Goal: Transaction & Acquisition: Download file/media

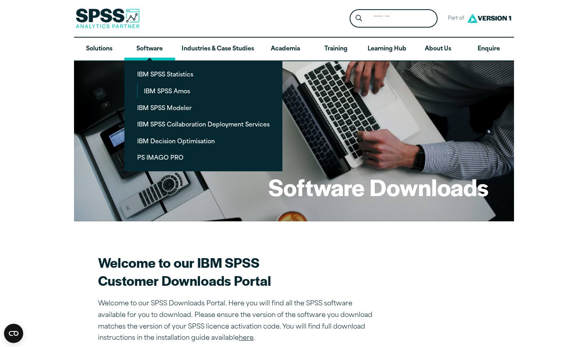
click at [153, 52] on link "Software" at bounding box center [149, 49] width 50 height 23
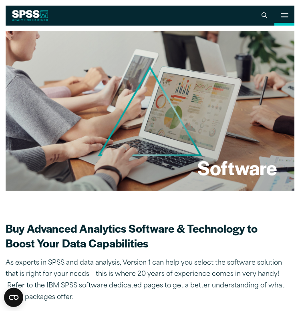
click at [280, 13] on button "Open Site Menu" at bounding box center [284, 16] width 20 height 20
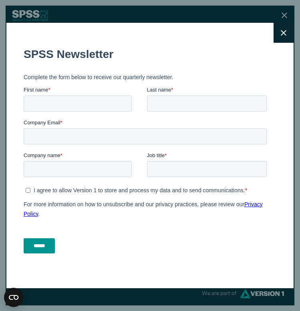
click at [284, 30] on icon at bounding box center [284, 33] width 6 height 6
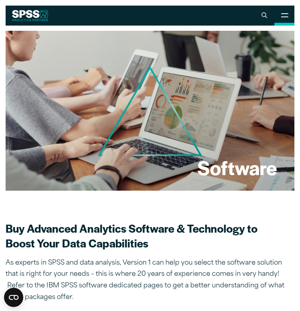
click at [281, 20] on button "Open Site Menu" at bounding box center [284, 16] width 20 height 20
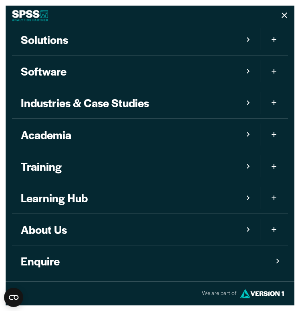
scroll to position [8, 0]
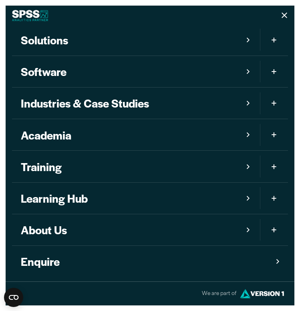
click at [63, 70] on link "Software" at bounding box center [136, 71] width 248 height 31
click at [253, 73] on link "Software" at bounding box center [136, 71] width 248 height 31
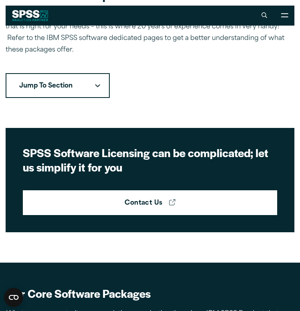
scroll to position [235, 0]
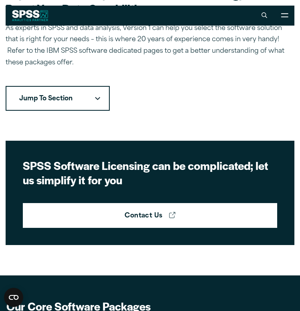
click at [82, 93] on button "Jump To Section" at bounding box center [58, 98] width 104 height 25
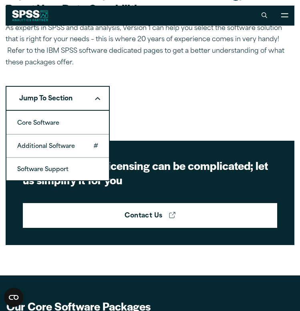
click at [60, 151] on link "Additional Software" at bounding box center [57, 146] width 102 height 22
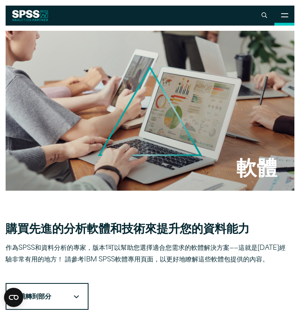
click at [285, 17] on icon at bounding box center [284, 15] width 7 height 4
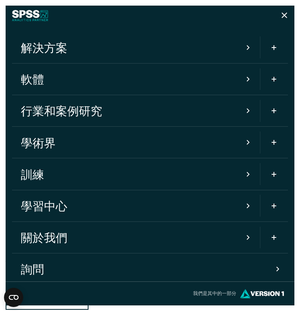
click at [243, 78] on link "軟體" at bounding box center [136, 79] width 248 height 31
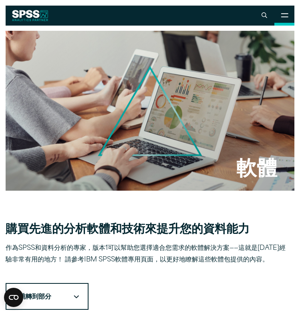
click at [288, 10] on button "開啟網站選單" at bounding box center [284, 16] width 20 height 20
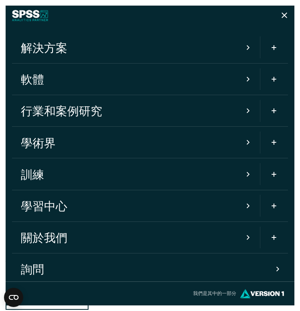
click at [275, 81] on span "網站主選單的移動版本" at bounding box center [274, 79] width 6 height 13
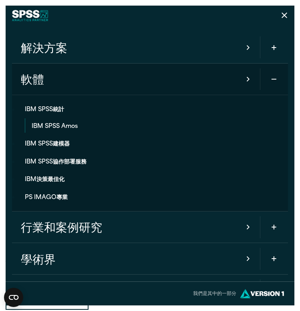
click at [279, 225] on button "切換子選單" at bounding box center [274, 227] width 28 height 31
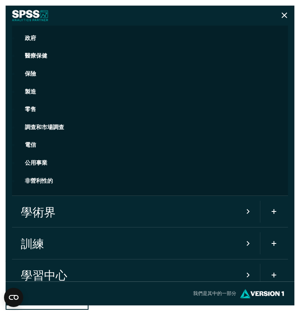
scroll to position [198, 0]
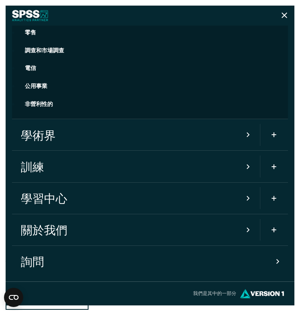
click at [277, 138] on span "網站主選單的移動版本" at bounding box center [274, 134] width 6 height 13
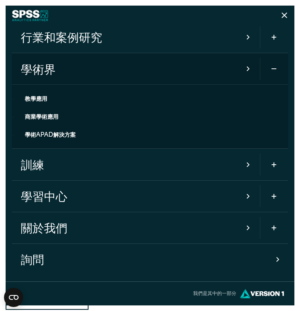
scroll to position [72, 0]
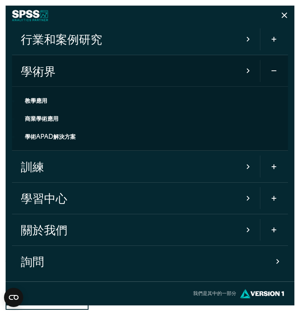
click at [273, 160] on span "網站主選單的移動版本" at bounding box center [274, 166] width 6 height 13
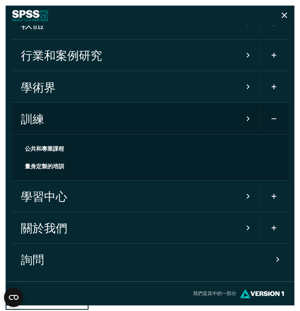
scroll to position [54, 0]
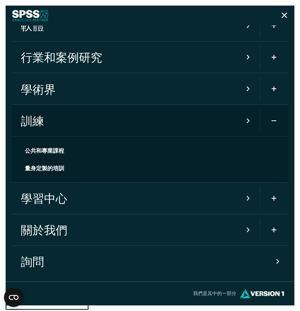
click at [267, 194] on button "切換子選單" at bounding box center [274, 198] width 28 height 31
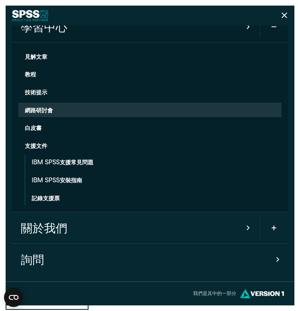
scroll to position [177, 0]
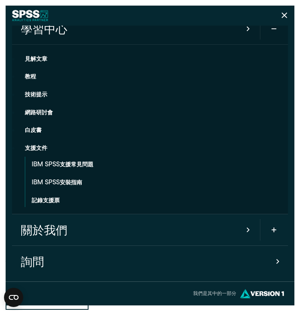
click at [275, 228] on span "網站主選單的移動版本" at bounding box center [274, 230] width 6 height 13
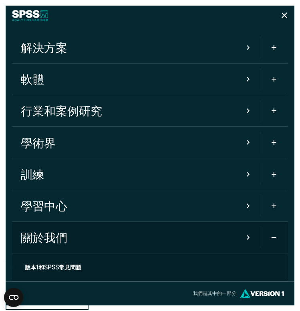
scroll to position [0, 0]
click at [273, 61] on button "切換子選單" at bounding box center [274, 47] width 28 height 31
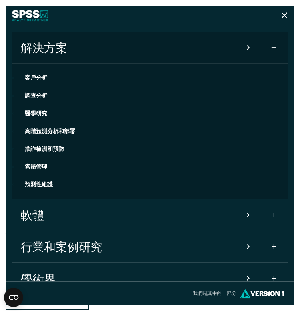
click at [277, 220] on span "網站主選單的移動版本" at bounding box center [274, 215] width 6 height 13
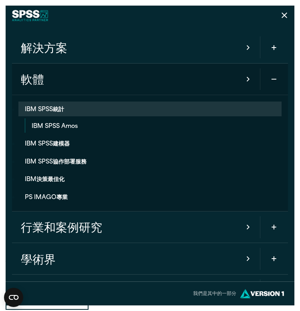
click at [43, 114] on link "IBM SPSS統計" at bounding box center [149, 109] width 263 height 15
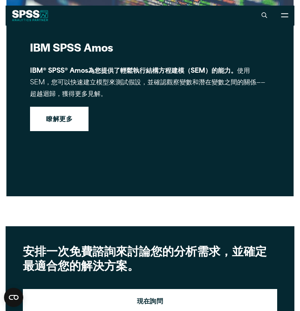
scroll to position [4039, 0]
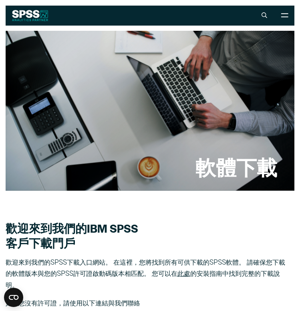
click at [218, 179] on h1 "軟體下載" at bounding box center [236, 167] width 82 height 25
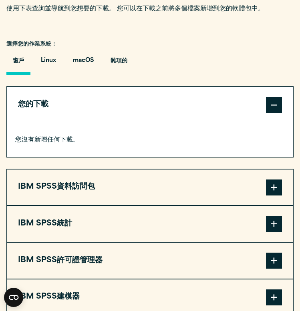
scroll to position [531, 0]
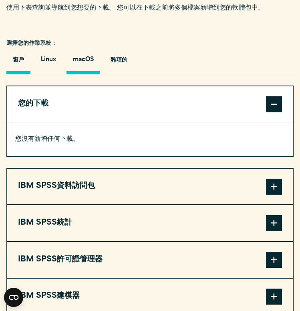
click at [82, 58] on button "macOS" at bounding box center [83, 62] width 34 height 24
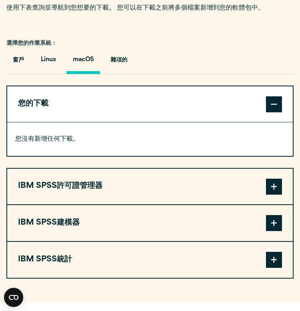
click at [277, 106] on span at bounding box center [274, 104] width 16 height 16
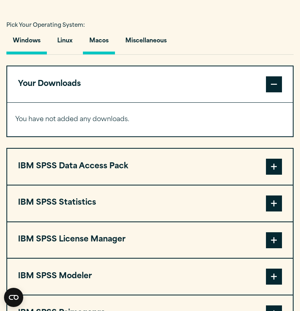
click at [102, 44] on button "Macos" at bounding box center [99, 43] width 32 height 23
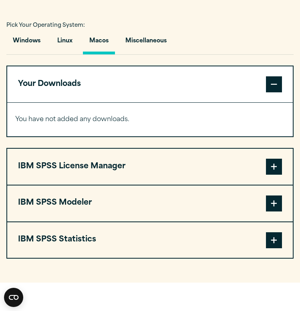
click at [279, 83] on span at bounding box center [274, 84] width 16 height 16
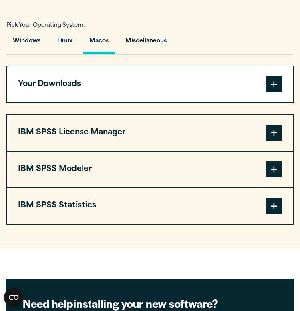
click at [269, 83] on span at bounding box center [274, 84] width 16 height 16
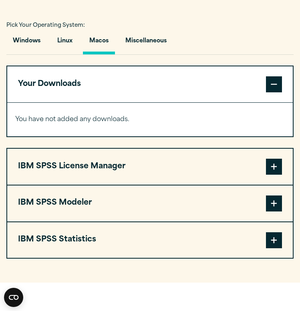
click at [275, 166] on span at bounding box center [274, 167] width 16 height 16
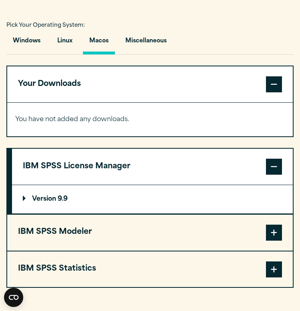
click at [53, 202] on p "Version 9.9" at bounding box center [45, 199] width 45 height 6
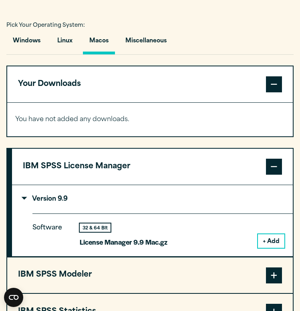
click at [270, 240] on button "+ Add" at bounding box center [271, 242] width 26 height 14
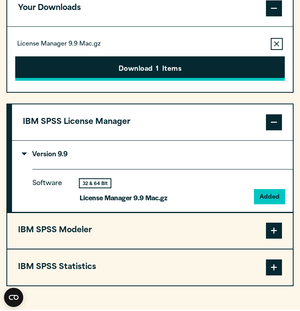
scroll to position [680, 0]
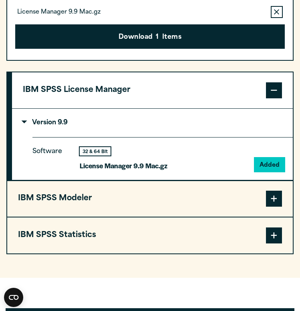
click at [267, 199] on span at bounding box center [274, 199] width 16 height 16
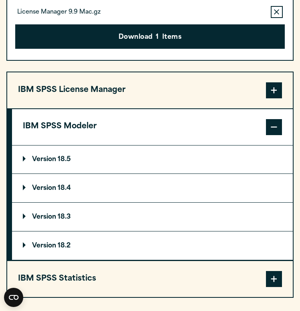
click at [144, 158] on summary "Version 18.5" at bounding box center [152, 160] width 281 height 28
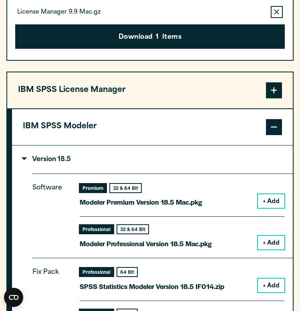
click at [276, 200] on button "+ Add" at bounding box center [271, 201] width 26 height 14
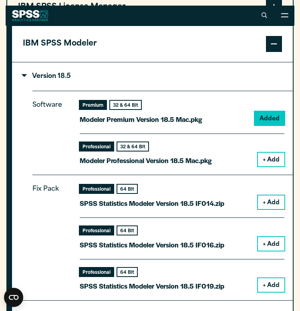
scroll to position [786, 0]
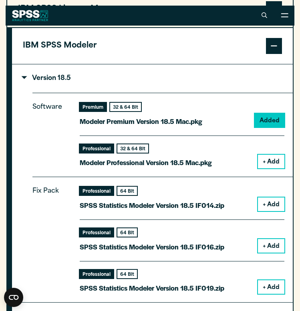
click at [270, 200] on button "+ Add" at bounding box center [271, 205] width 26 height 14
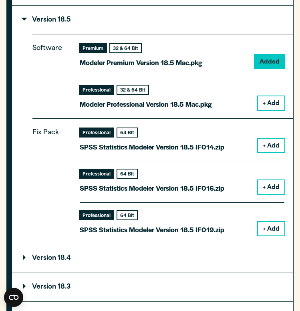
scroll to position [929, 0]
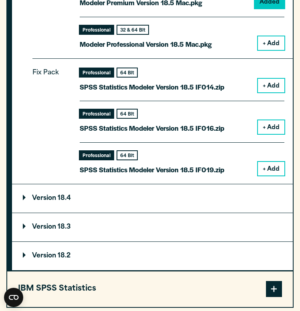
click at [270, 84] on button "+ Add" at bounding box center [271, 86] width 26 height 14
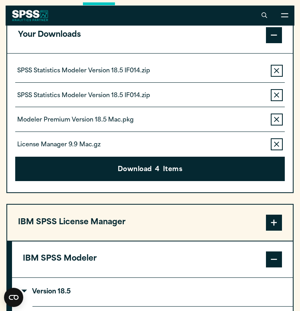
scroll to position [621, 0]
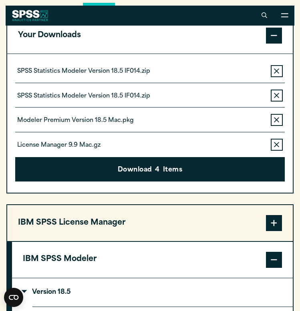
click at [278, 95] on icon "button" at bounding box center [276, 96] width 5 height 6
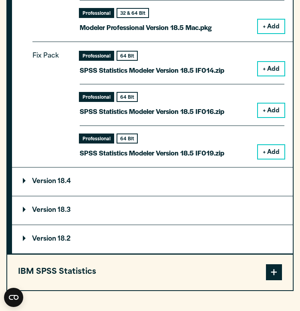
scroll to position [954, 0]
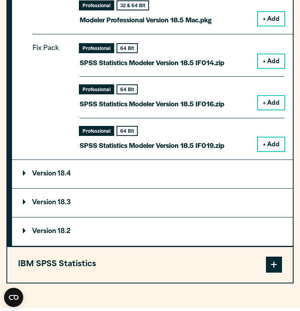
click at [182, 261] on button "IBM SPSS Statistics" at bounding box center [149, 265] width 285 height 36
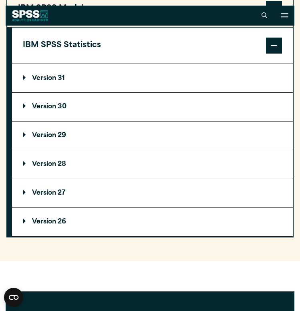
scroll to position [781, 0]
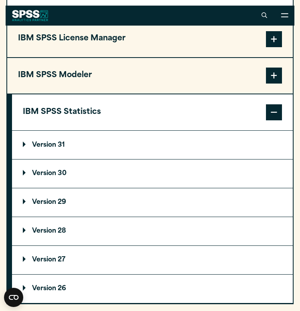
click at [246, 140] on summary "Version 31" at bounding box center [152, 145] width 281 height 28
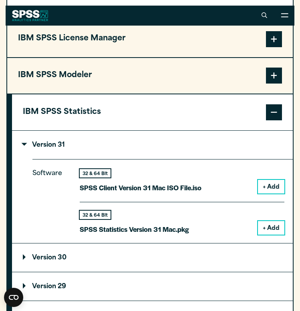
click at [269, 185] on button "+ Add" at bounding box center [271, 187] width 26 height 14
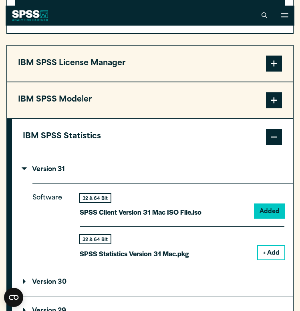
click at [269, 256] on button "+ Add" at bounding box center [271, 253] width 26 height 14
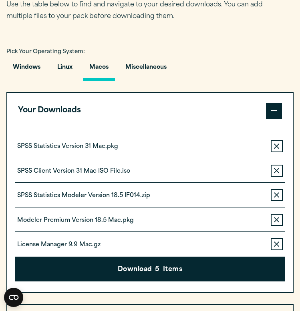
scroll to position [553, 0]
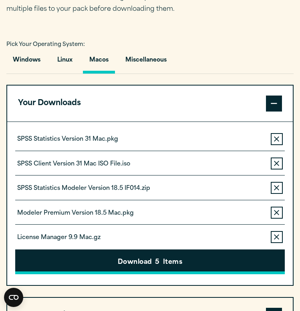
click at [158, 265] on span "5" at bounding box center [157, 263] width 4 height 10
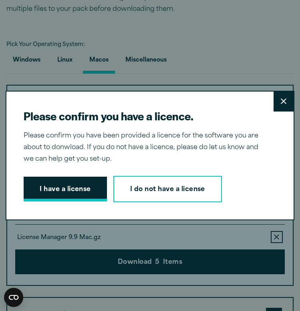
click at [90, 191] on button "I have a license" at bounding box center [65, 189] width 83 height 25
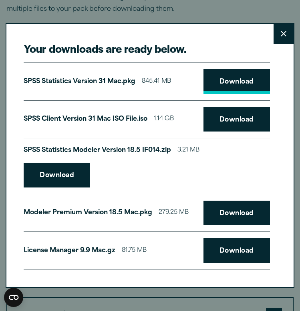
click at [230, 86] on link "Download" at bounding box center [236, 81] width 66 height 25
click at [229, 122] on link "Download" at bounding box center [236, 119] width 66 height 25
click at [60, 170] on link "Download" at bounding box center [57, 175] width 66 height 25
click at [217, 217] on link "Download" at bounding box center [236, 213] width 66 height 25
click at [229, 249] on link "Download" at bounding box center [236, 251] width 66 height 25
